Goal: Task Accomplishment & Management: Complete application form

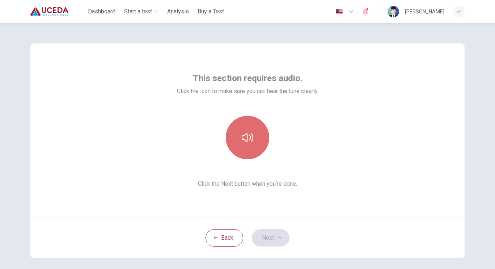
click at [243, 139] on icon "button" at bounding box center [248, 138] width 12 height 12
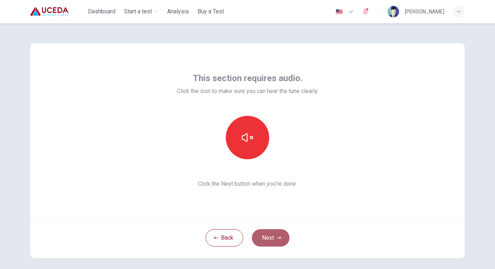
click at [272, 236] on button "Next" at bounding box center [271, 237] width 38 height 17
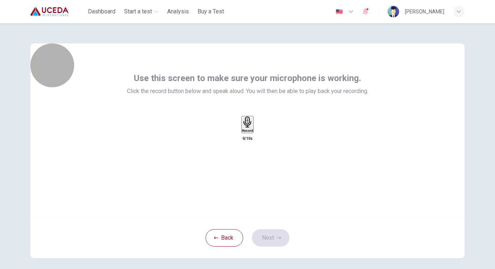
click at [242, 132] on div "Record" at bounding box center [247, 125] width 11 height 16
click at [244, 144] on div "Stop" at bounding box center [247, 146] width 7 height 58
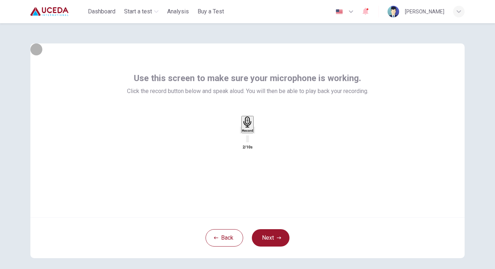
click at [261, 139] on icon "button" at bounding box center [259, 136] width 4 height 5
click at [270, 237] on button "Next" at bounding box center [271, 237] width 38 height 17
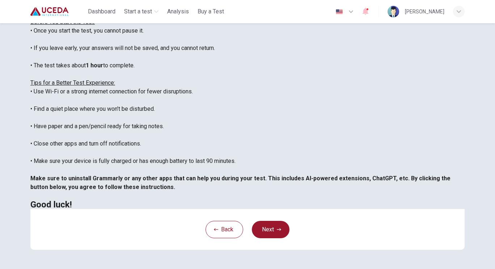
scroll to position [111, 0]
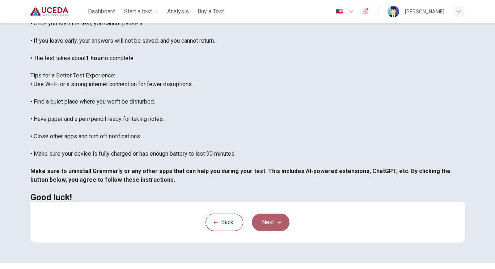
click at [277, 224] on icon "button" at bounding box center [279, 222] width 4 height 4
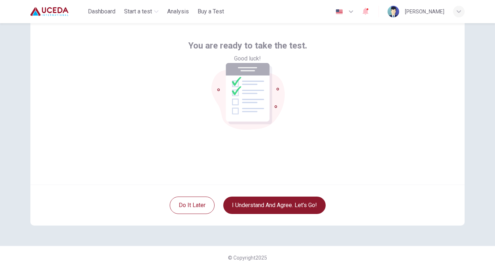
scroll to position [33, 0]
click at [304, 152] on div "You are ready to take the test. Good luck!" at bounding box center [247, 98] width 434 height 174
click at [348, 185] on div "Do it later I understand and agree. Let’s go!" at bounding box center [247, 205] width 434 height 41
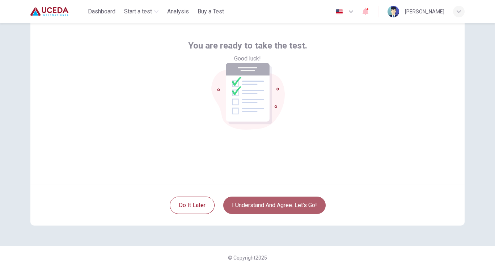
click at [267, 203] on button "I understand and agree. Let’s go!" at bounding box center [274, 205] width 102 height 17
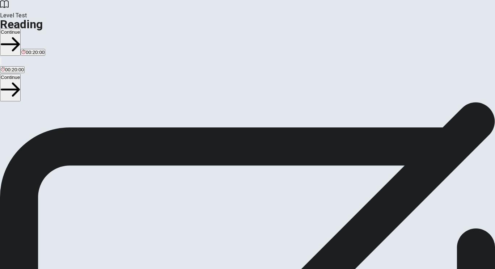
scroll to position [41, 0]
click at [21, 29] on button "Continue" at bounding box center [10, 42] width 21 height 27
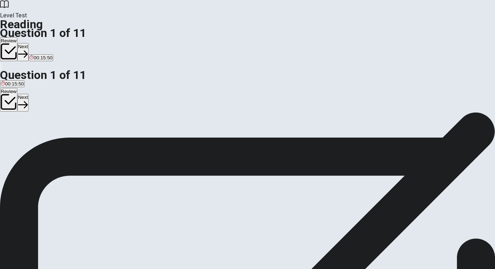
scroll to position [0, 0]
click at [54, 139] on div "A" at bounding box center [30, 141] width 58 height 5
click at [29, 43] on button "Next" at bounding box center [22, 52] width 11 height 18
click at [33, 139] on div "A" at bounding box center [17, 141] width 32 height 5
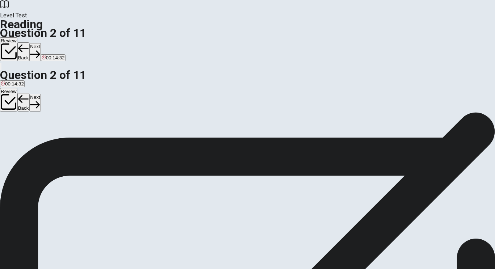
click at [41, 43] on button "Next" at bounding box center [34, 52] width 11 height 18
click at [115, 139] on div "B" at bounding box center [216, 141] width 202 height 5
click at [41, 43] on button "Next" at bounding box center [34, 52] width 11 height 18
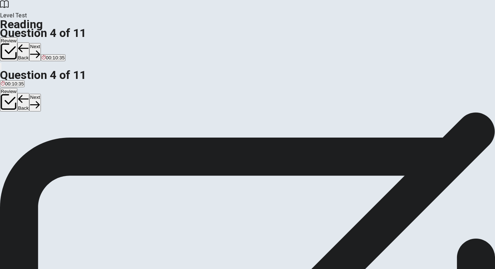
click at [277, 269] on input at bounding box center [264, 272] width 63 height 7
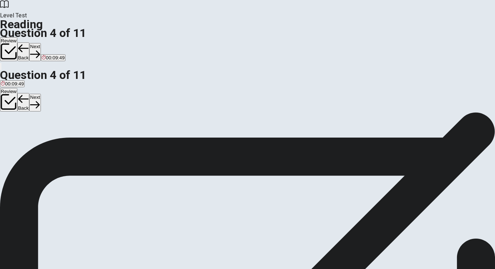
click at [263, 259] on div "3" at bounding box center [247, 263] width 495 height 9
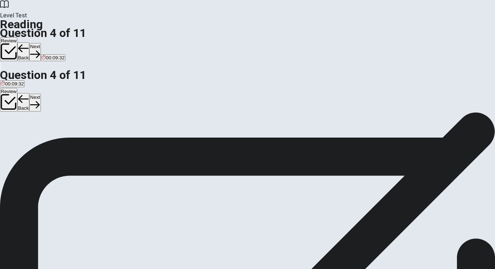
click at [90, 121] on div "Question 4 Look at the four that indicate where the following sentence could be…" at bounding box center [114, 134] width 228 height 26
click at [41, 43] on button "Next" at bounding box center [34, 52] width 11 height 18
click at [349, 194] on div "2 Rome began as a small city-state in [GEOGRAPHIC_DATA]. Over time, it grew by …" at bounding box center [247, 215] width 495 height 43
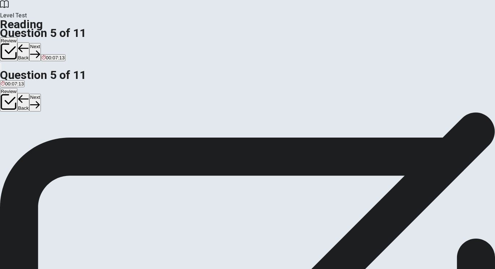
scroll to position [170, 0]
click at [63, 116] on div "B" at bounding box center [108, 118] width 90 height 5
click at [41, 43] on button "Next" at bounding box center [34, 52] width 11 height 18
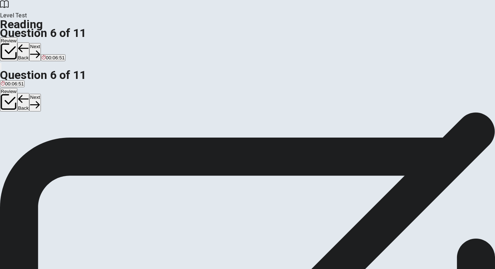
click at [94, 116] on div "B" at bounding box center [145, 118] width 102 height 5
click at [41, 43] on button "Next" at bounding box center [34, 52] width 11 height 18
click at [56, 115] on button "B Developing advanced military tactics." at bounding box center [83, 121] width 81 height 12
click at [41, 43] on button "Next" at bounding box center [34, 52] width 11 height 18
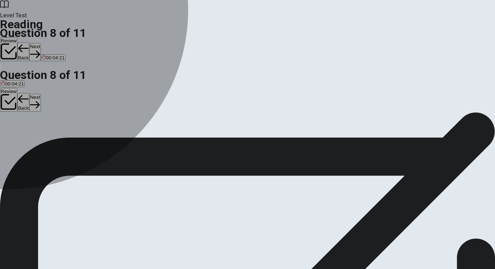
click at [52, 92] on div "A" at bounding box center [96, 94] width 191 height 5
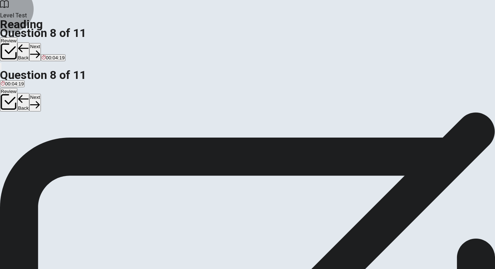
click at [41, 43] on button "Next" at bounding box center [34, 52] width 11 height 18
click at [30, 42] on button "Back" at bounding box center [23, 51] width 12 height 19
click at [41, 43] on button "Next" at bounding box center [34, 52] width 11 height 18
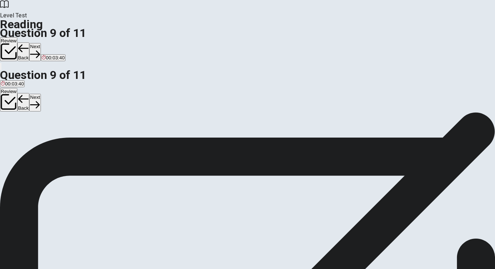
click at [90, 134] on div "B" at bounding box center [138, 136] width 96 height 5
click at [41, 43] on button "Next" at bounding box center [34, 52] width 11 height 18
click at [30, 42] on button "Back" at bounding box center [23, 51] width 12 height 19
click at [41, 43] on button "Next" at bounding box center [34, 52] width 11 height 18
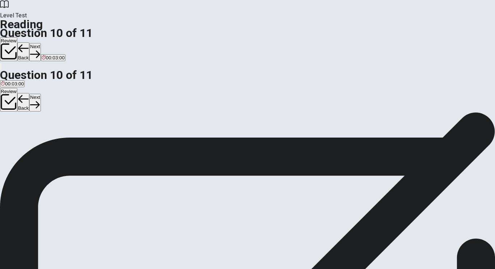
click at [30, 42] on button "Back" at bounding box center [23, 51] width 12 height 19
click at [41, 43] on button "Next" at bounding box center [34, 52] width 11 height 18
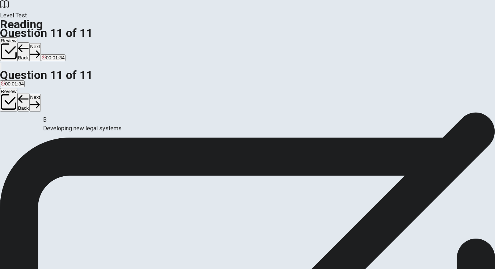
scroll to position [29, 0]
click at [41, 43] on button "Next" at bounding box center [34, 52] width 11 height 18
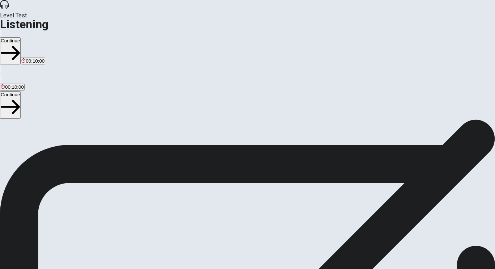
scroll to position [78, 0]
click at [21, 37] on button "Continue" at bounding box center [10, 50] width 21 height 27
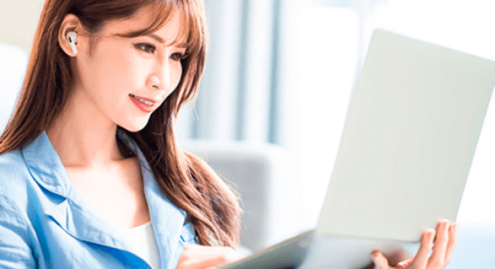
scroll to position [0, 0]
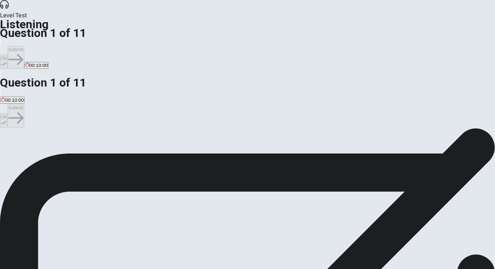
click at [287, 128] on div "question 1 What event are the students planning? A A science fair. B talent sho…" at bounding box center [247, 143] width 495 height 30
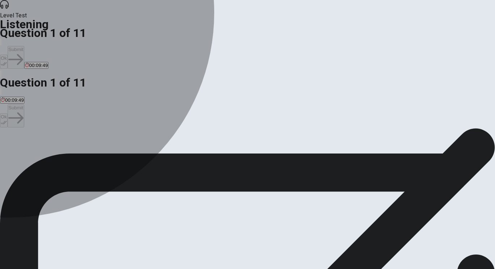
click at [123, 152] on div "D" at bounding box center [105, 148] width 35 height 5
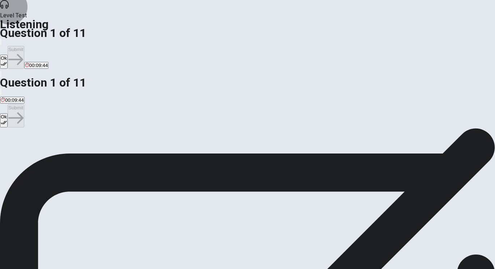
click at [8, 55] on button "Ok" at bounding box center [4, 62] width 8 height 14
click at [24, 46] on button "Submit" at bounding box center [16, 57] width 16 height 23
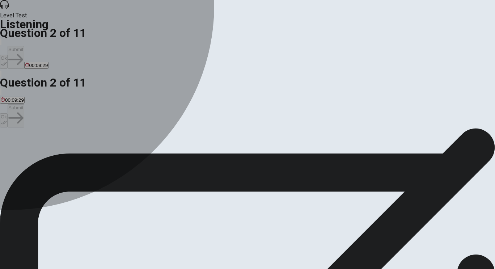
click at [178, 152] on div "D" at bounding box center [211, 148] width 66 height 5
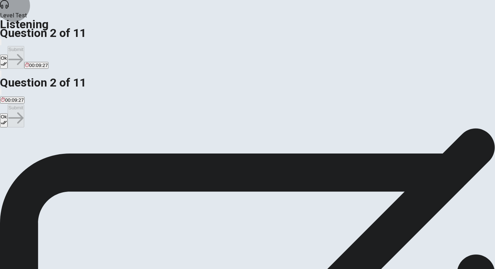
click at [8, 55] on button "Ok" at bounding box center [4, 62] width 8 height 14
click at [24, 46] on button "Submit" at bounding box center [16, 57] width 16 height 23
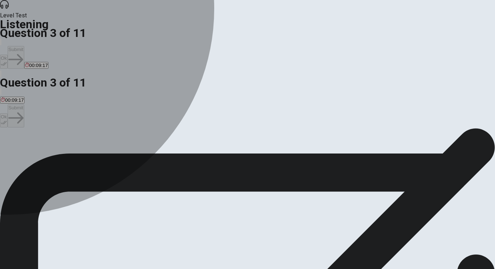
click at [107, 146] on div "A" at bounding box center [54, 148] width 106 height 5
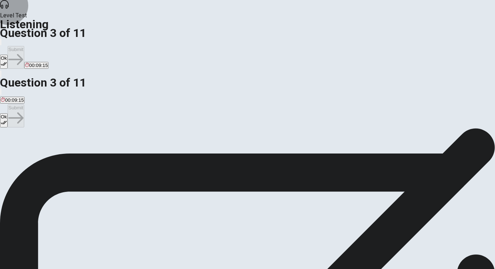
click at [8, 55] on button "Ok" at bounding box center [4, 62] width 8 height 14
click at [24, 46] on button "Submit" at bounding box center [16, 57] width 16 height 23
click at [146, 145] on button "B Classic [DATE] games like ring toss and a dunk tank." at bounding box center [88, 151] width 114 height 12
click at [8, 55] on button "Ok" at bounding box center [4, 62] width 8 height 14
click at [24, 46] on button "Submit" at bounding box center [16, 57] width 16 height 23
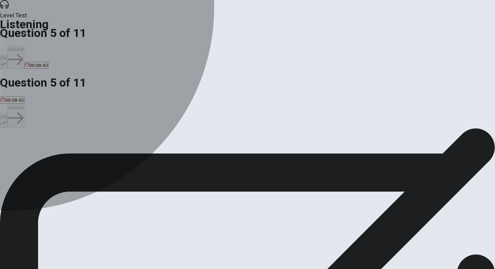
click at [150, 152] on div "C" at bounding box center [161, 148] width 101 height 5
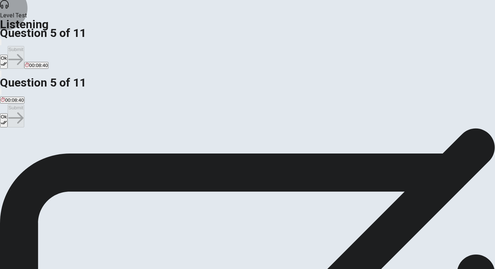
click at [8, 55] on button "Ok" at bounding box center [4, 62] width 8 height 14
click at [24, 46] on button "Submit" at bounding box center [16, 57] width 16 height 23
click at [151, 146] on div "A" at bounding box center [90, 148] width 179 height 5
click at [8, 55] on button "Ok" at bounding box center [4, 62] width 8 height 14
click at [24, 46] on button "Submit" at bounding box center [16, 57] width 16 height 23
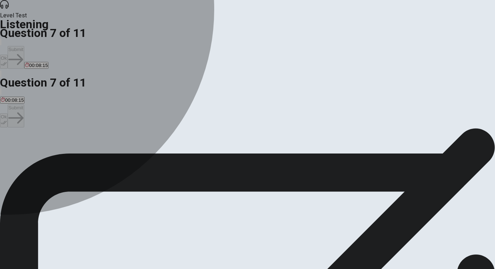
click at [125, 146] on div "A" at bounding box center [63, 148] width 124 height 5
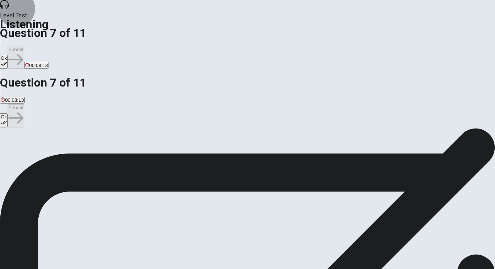
click at [7, 61] on icon "button" at bounding box center [4, 64] width 6 height 6
click at [24, 46] on button "Submit" at bounding box center [16, 57] width 16 height 23
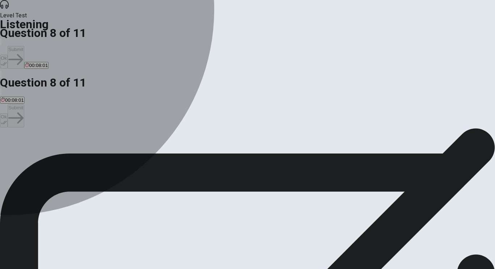
click at [248, 152] on div "D" at bounding box center [305, 148] width 115 height 5
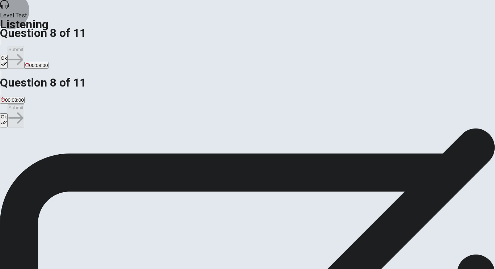
click at [8, 55] on button "Ok" at bounding box center [4, 62] width 8 height 14
click at [24, 46] on button "Submit" at bounding box center [16, 57] width 16 height 23
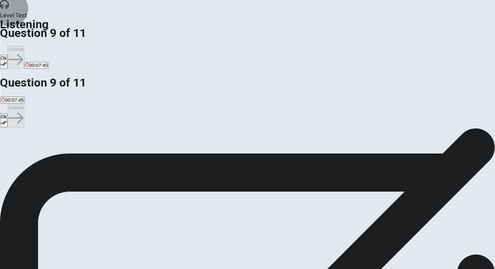
click at [8, 55] on button "Ok" at bounding box center [4, 62] width 8 height 14
click at [24, 46] on button "Submit" at bounding box center [16, 57] width 16 height 23
click at [142, 146] on div "A" at bounding box center [71, 148] width 141 height 5
click at [7, 61] on icon "button" at bounding box center [4, 64] width 6 height 6
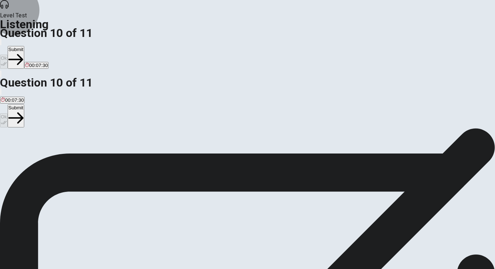
click at [24, 46] on button "Submit" at bounding box center [16, 57] width 16 height 23
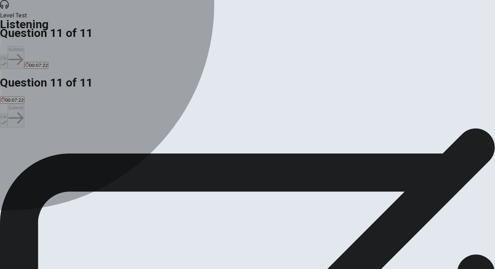
click at [70, 146] on div "A" at bounding box center [35, 148] width 69 height 5
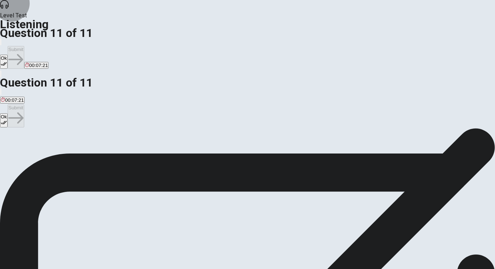
click at [8, 55] on button "Ok" at bounding box center [4, 62] width 8 height 14
click at [24, 46] on button "Submit" at bounding box center [16, 57] width 16 height 23
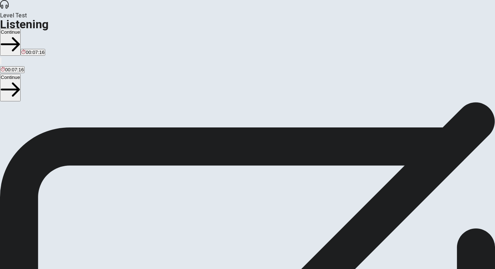
click at [21, 29] on button "Continue" at bounding box center [10, 42] width 21 height 27
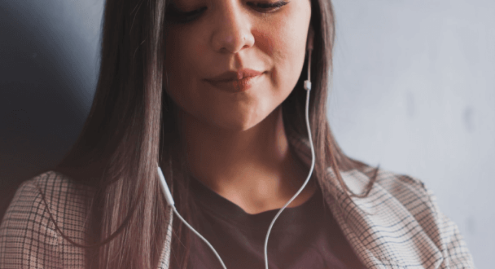
scroll to position [101, 0]
click at [21, 37] on button "Continue" at bounding box center [10, 50] width 21 height 27
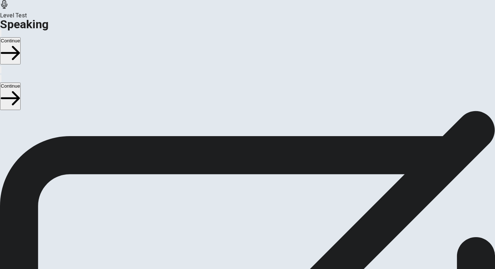
click at [261, 134] on div "Stop Recording" at bounding box center [248, 180] width 26 height 92
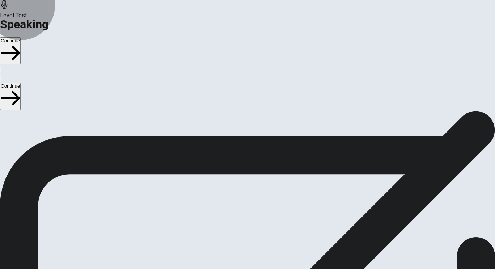
click at [263, 154] on button "Record Again" at bounding box center [247, 171] width 30 height 35
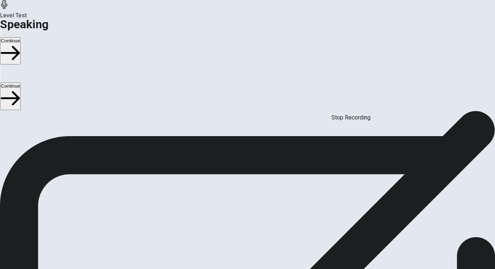
click at [261, 209] on span "Stop Recording" at bounding box center [248, 217] width 26 height 16
click at [252, 130] on icon at bounding box center [245, 141] width 16 height 22
click at [246, 160] on icon "Record Again" at bounding box center [241, 164] width 9 height 9
click at [261, 209] on span "Stop Recording" at bounding box center [248, 217] width 26 height 16
click at [240, 155] on button "Play Audio" at bounding box center [238, 158] width 1 height 7
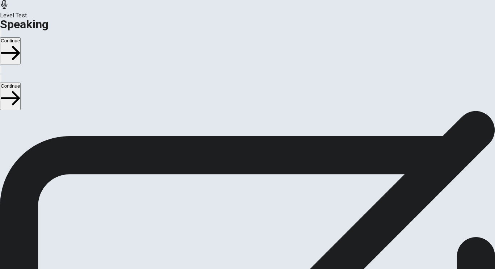
click at [240, 155] on button "Pause Audio" at bounding box center [238, 158] width 1 height 7
click at [237, 160] on icon "Record Again" at bounding box center [237, 160] width 0 height 0
click at [21, 37] on button "Continue" at bounding box center [10, 50] width 21 height 27
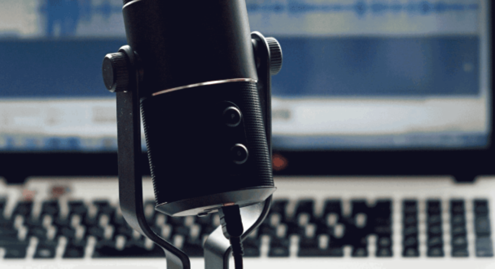
click at [21, 37] on button "Continue" at bounding box center [10, 50] width 21 height 27
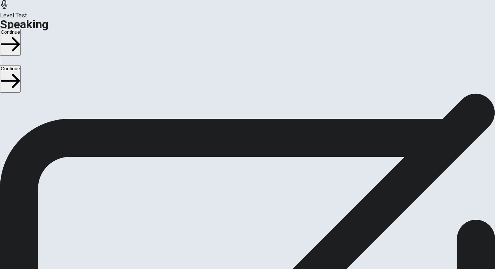
scroll to position [0, 0]
click at [21, 29] on button "Continue" at bounding box center [10, 42] width 21 height 27
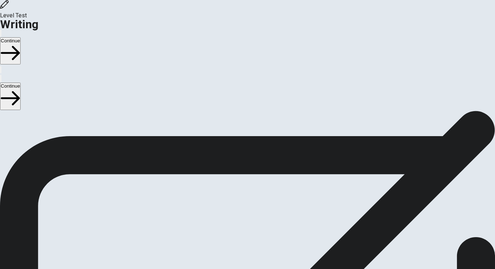
click at [21, 37] on button "Continue" at bounding box center [10, 50] width 21 height 27
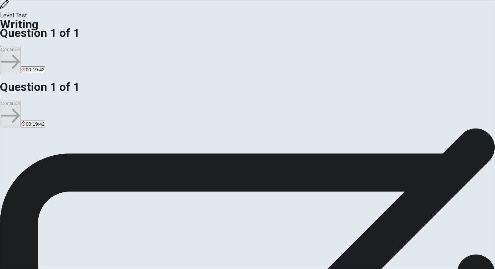
type textarea "I"
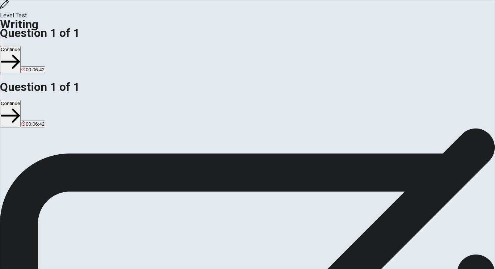
type textarea "My personal opinion about if the students should participate in group projects …"
click at [21, 46] on button "Continue" at bounding box center [10, 59] width 21 height 27
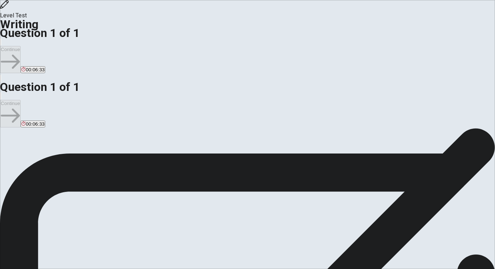
scroll to position [0, 0]
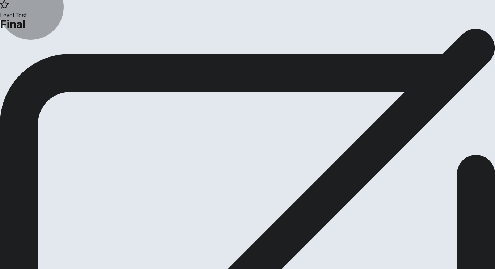
click at [58, 64] on button "Continue" at bounding box center [42, 60] width 29 height 10
